Goal: Unclear

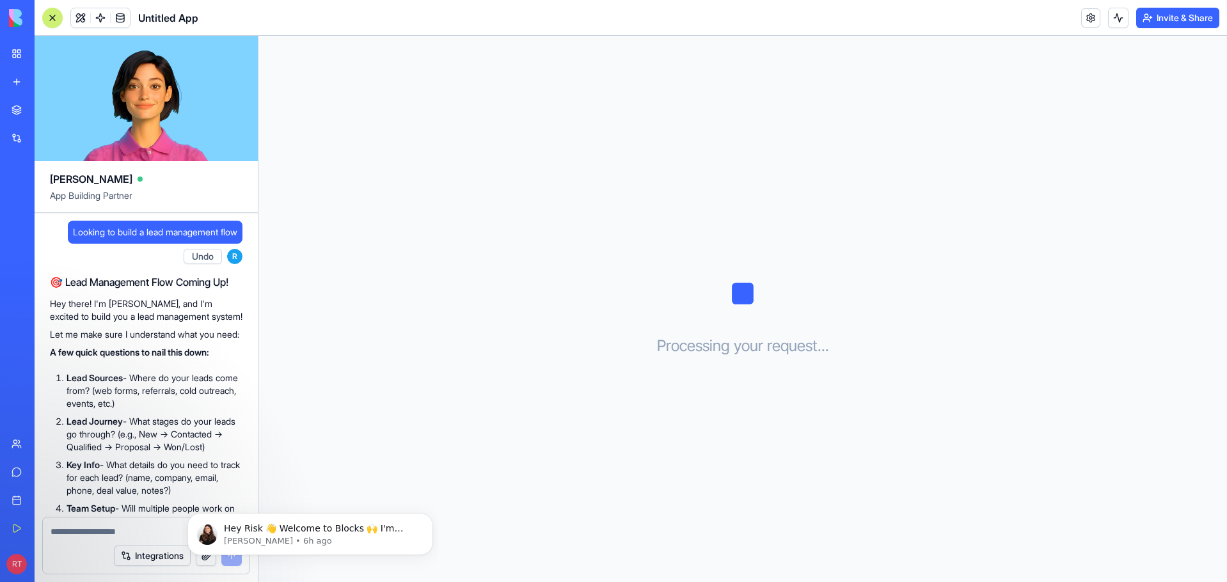
scroll to position [164, 0]
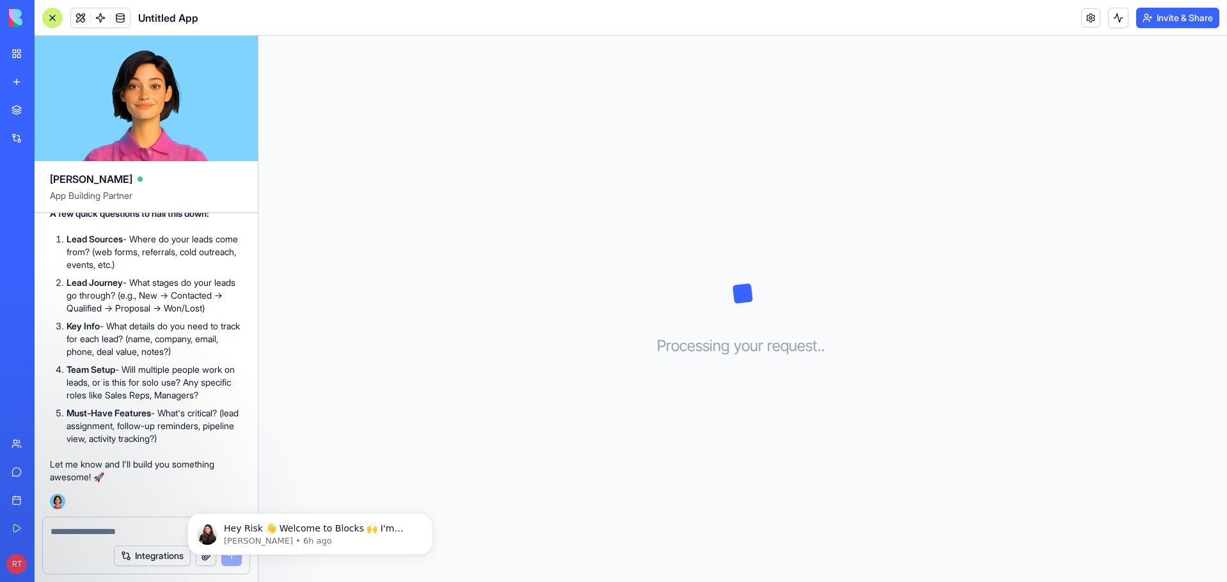
click at [769, 338] on h3 "Processing your request . . ." at bounding box center [743, 346] width 172 height 20
click at [714, 257] on div "Processing your request . . ." at bounding box center [742, 309] width 968 height 546
drag, startPoint x: 314, startPoint y: 417, endPoint x: 356, endPoint y: 485, distance: 79.5
click at [314, 421] on div "Processing your request . . ." at bounding box center [742, 309] width 968 height 546
click at [496, 503] on div "Processing your request . . ." at bounding box center [742, 309] width 968 height 546
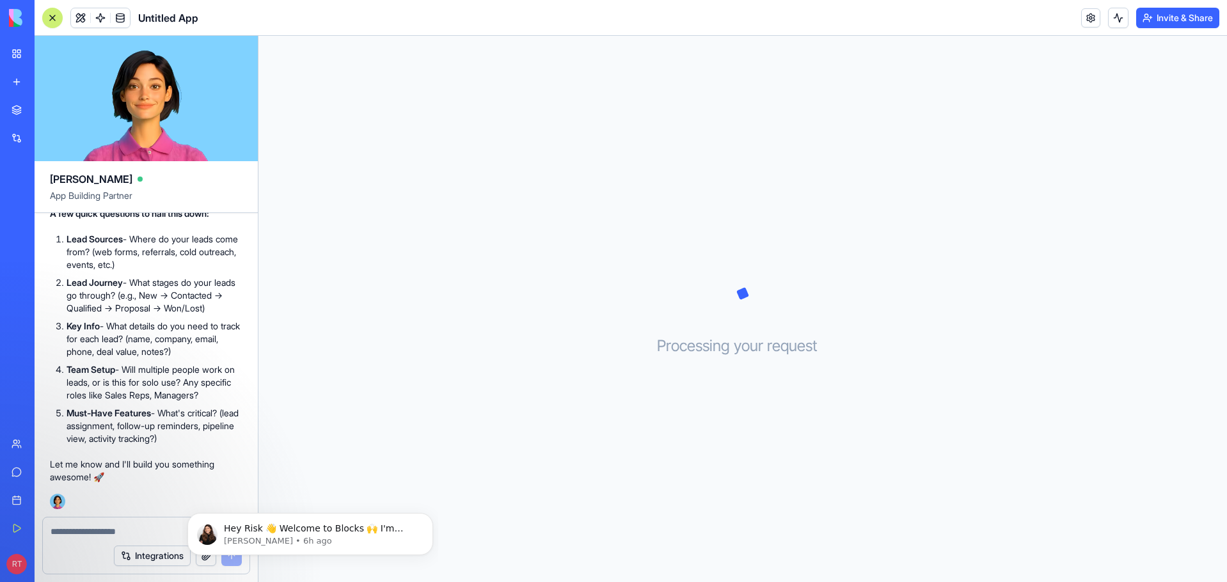
click at [518, 294] on div "Processing your request . . ." at bounding box center [742, 309] width 968 height 546
click at [936, 288] on div "Processing your request . . ." at bounding box center [742, 309] width 968 height 546
click at [143, 487] on div "🎯 Lead Management Flow Coming Up! Hey there! I'm Ella, and I'm excited to build…" at bounding box center [146, 309] width 193 height 358
click at [87, 533] on textarea at bounding box center [146, 531] width 191 height 13
click at [736, 283] on icon at bounding box center [743, 294] width 64 height 64
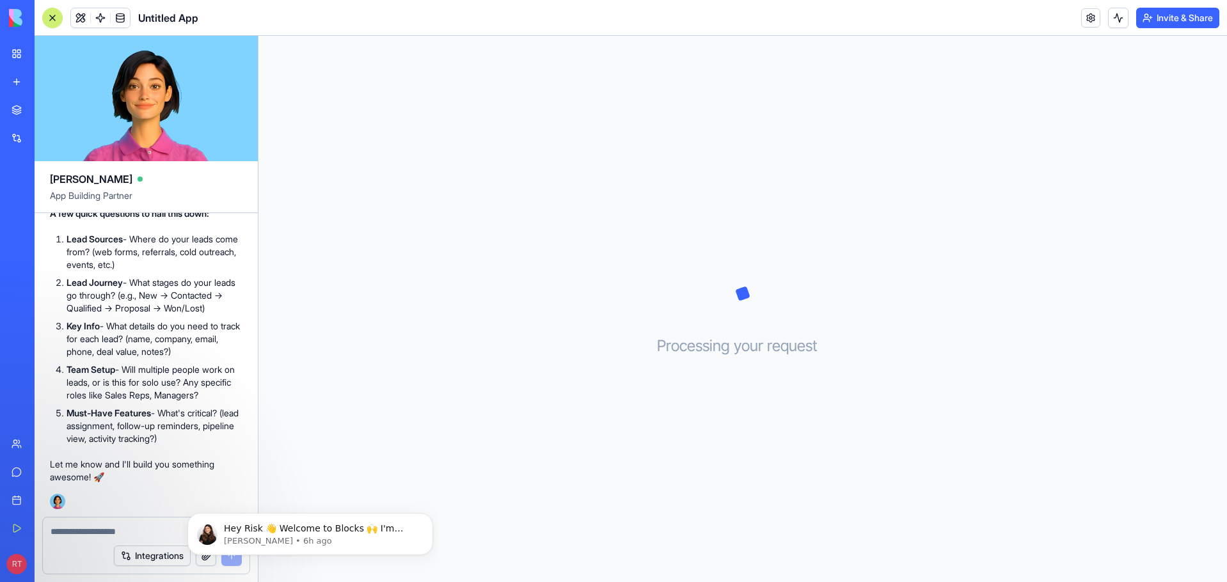
click at [752, 312] on icon at bounding box center [743, 294] width 64 height 64
click at [739, 306] on icon at bounding box center [743, 294] width 64 height 64
click at [833, 411] on div "Processing your request . . ." at bounding box center [742, 309] width 968 height 546
